Goal: Find specific page/section: Find specific page/section

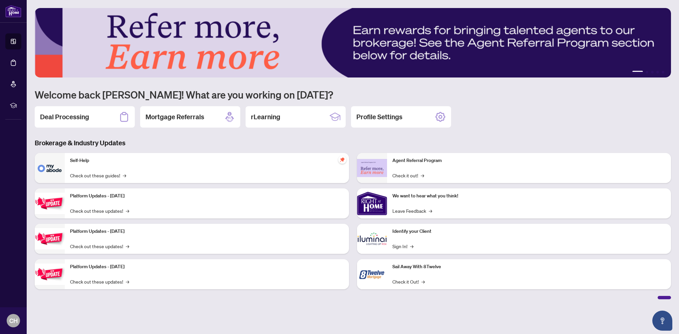
click at [77, 120] on h2 "Deal Processing" at bounding box center [64, 116] width 49 height 9
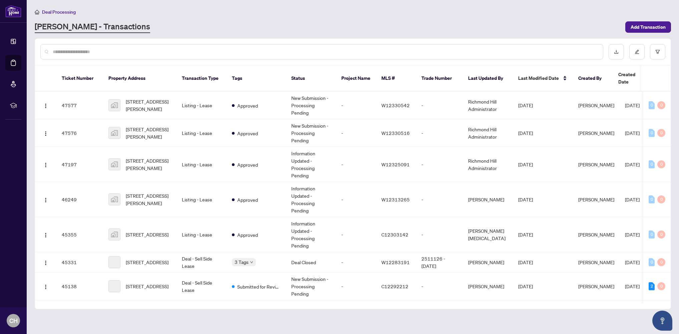
click at [217, 48] on input "text" at bounding box center [325, 51] width 545 height 7
type input "****"
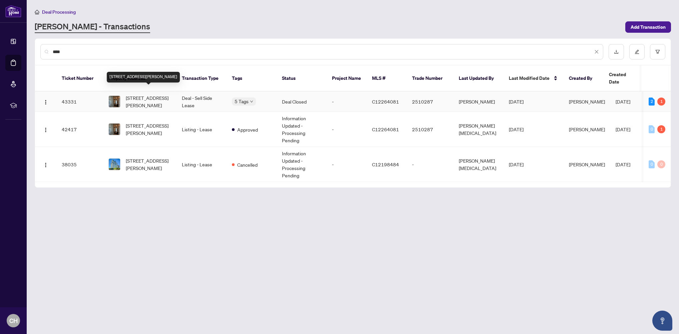
click at [155, 94] on span "[STREET_ADDRESS][PERSON_NAME]" at bounding box center [148, 101] width 45 height 15
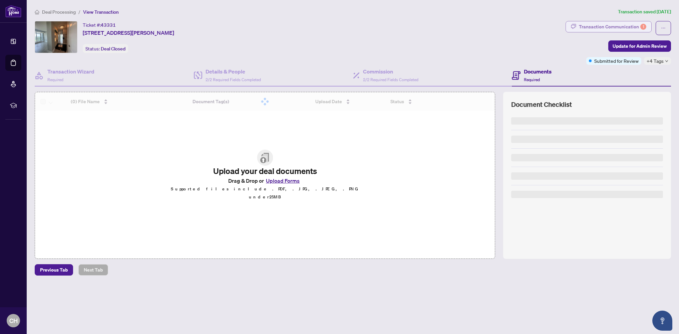
click at [617, 28] on div "Transaction Communication 1" at bounding box center [612, 26] width 67 height 11
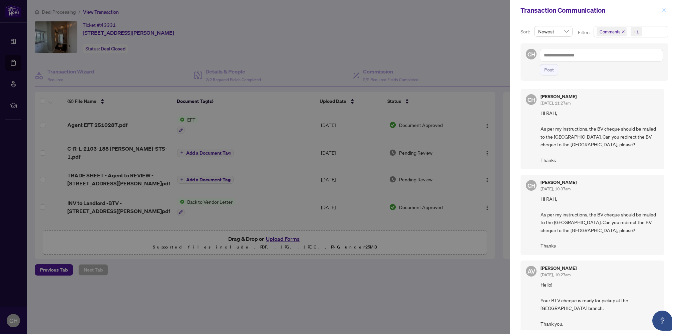
click at [666, 11] on icon "close" at bounding box center [664, 10] width 5 height 5
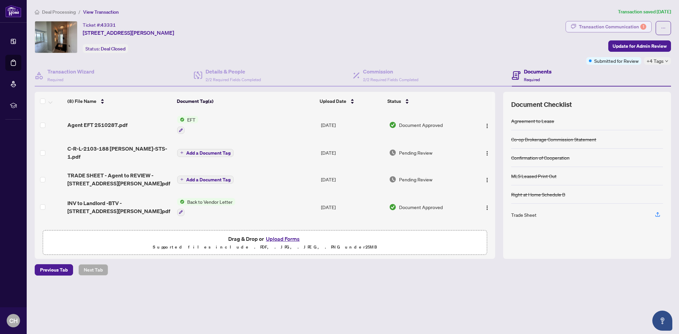
click at [633, 24] on div "Transaction Communication 1" at bounding box center [612, 26] width 67 height 11
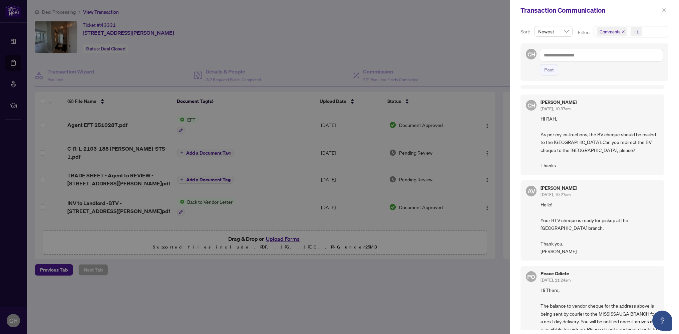
scroll to position [78, 0]
